Goal: Task Accomplishment & Management: Manage account settings

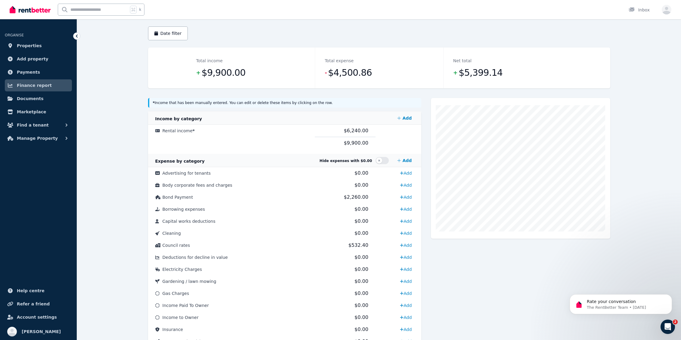
scroll to position [52, 0]
click at [172, 131] on span "Rental income *" at bounding box center [179, 130] width 33 height 5
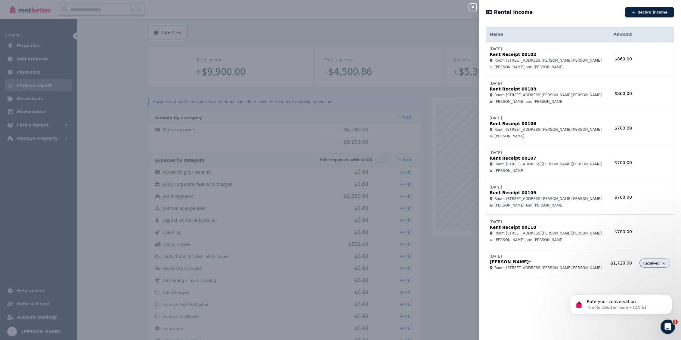
click at [659, 264] on span "Received" at bounding box center [651, 263] width 17 height 5
click at [553, 290] on div "Name Amount 24/07/2025 Rent Receipt 00102 Room 1, 27 Brenda Ave, Gilles Plains …" at bounding box center [580, 179] width 202 height 309
click at [635, 14] on button "Record income" at bounding box center [649, 12] width 48 height 10
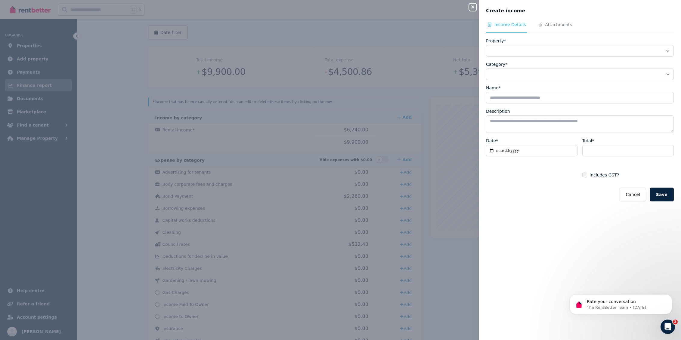
click at [474, 9] on icon "button" at bounding box center [472, 7] width 7 height 5
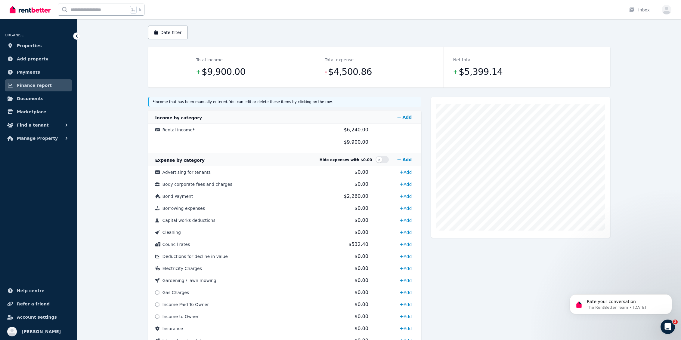
scroll to position [0, 0]
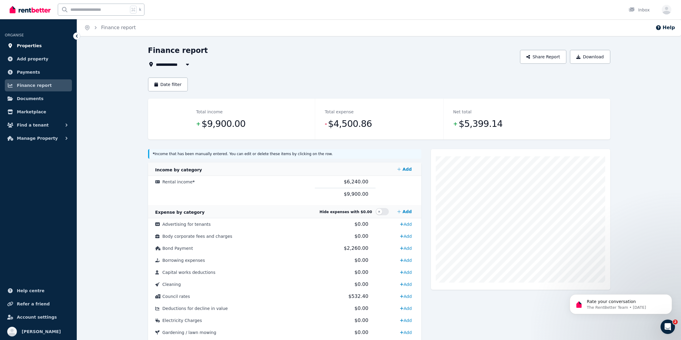
click at [33, 45] on span "Properties" at bounding box center [29, 45] width 25 height 7
